Goal: Information Seeking & Learning: Check status

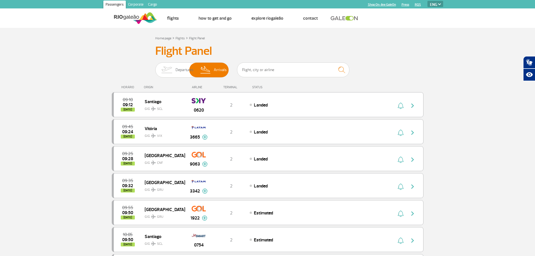
select select "en"
click at [176, 70] on span "Departures" at bounding box center [185, 70] width 18 height 15
click at [155, 67] on input "Departures Arrivals" at bounding box center [155, 67] width 0 height 0
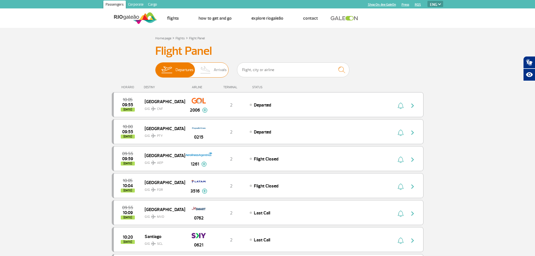
click at [202, 72] on img at bounding box center [206, 70] width 17 height 15
click at [155, 67] on input "Departures Arrivals" at bounding box center [155, 67] width 0 height 0
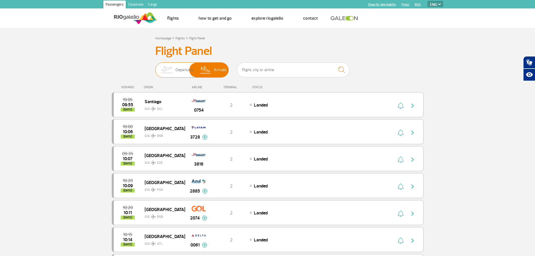
click at [182, 67] on span "Departures" at bounding box center [185, 70] width 18 height 15
click at [155, 67] on input "Departures Arrivals" at bounding box center [155, 67] width 0 height 0
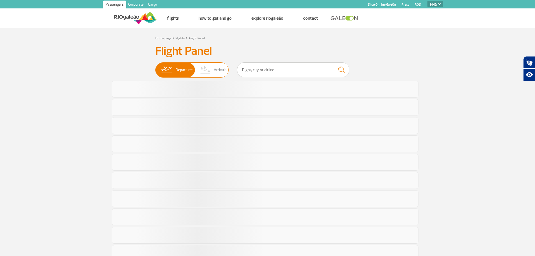
click at [219, 68] on span "Arrivals" at bounding box center [220, 70] width 13 height 15
click at [155, 67] on input "Departures Arrivals" at bounding box center [155, 67] width 0 height 0
select select "en"
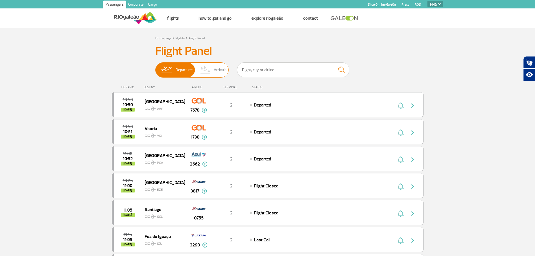
click at [208, 72] on img at bounding box center [206, 70] width 17 height 15
click at [155, 67] on input "Departures Arrivals" at bounding box center [155, 67] width 0 height 0
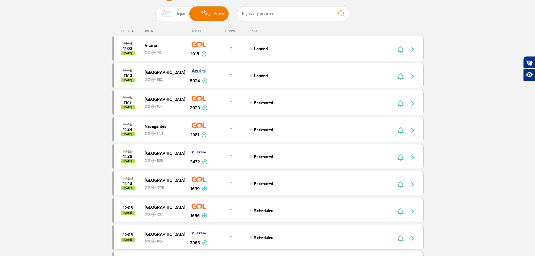
scroll to position [84, 0]
